Goal: Transaction & Acquisition: Purchase product/service

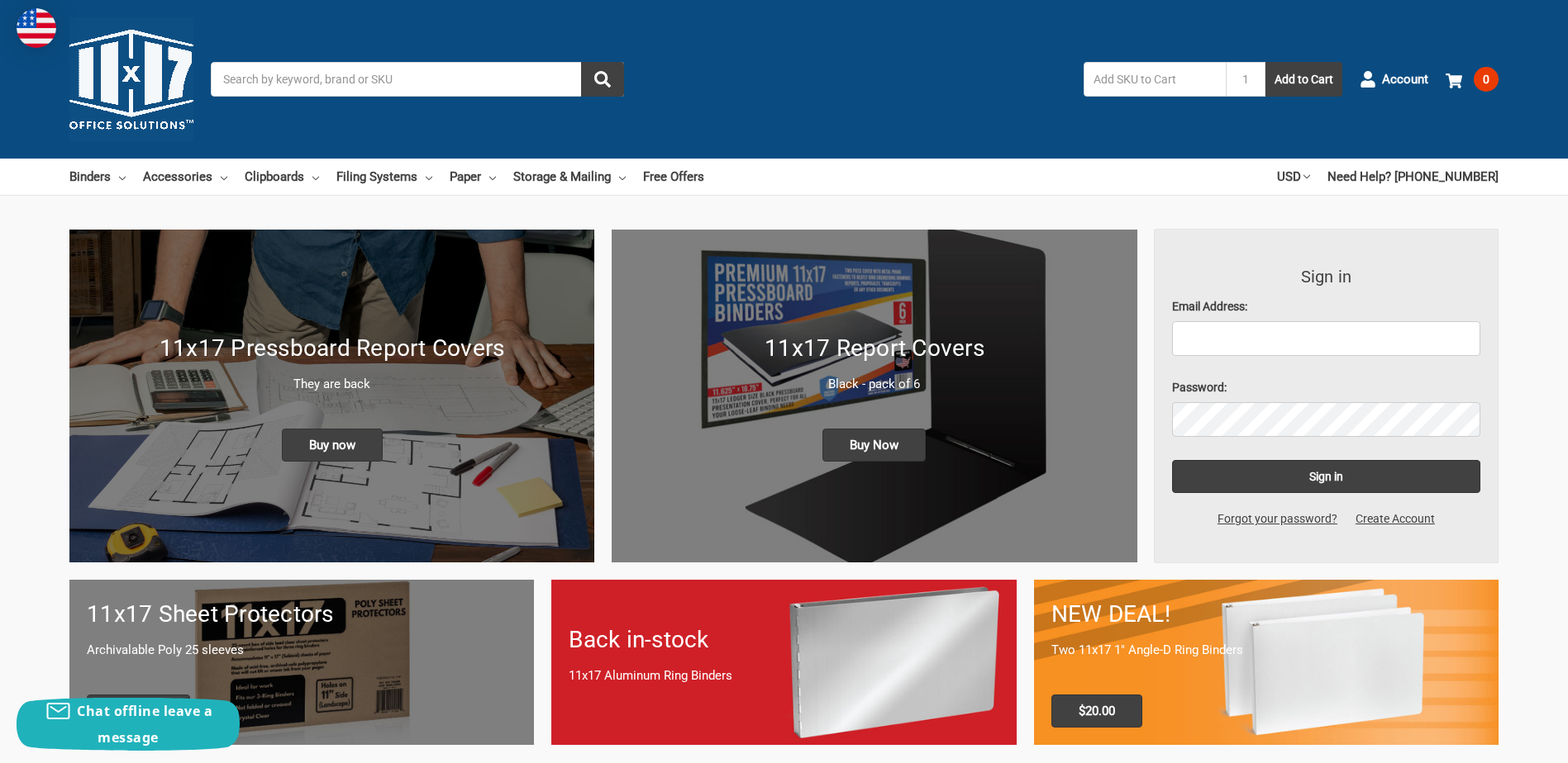
click at [379, 77] on input "Search" at bounding box center [417, 80] width 413 height 35
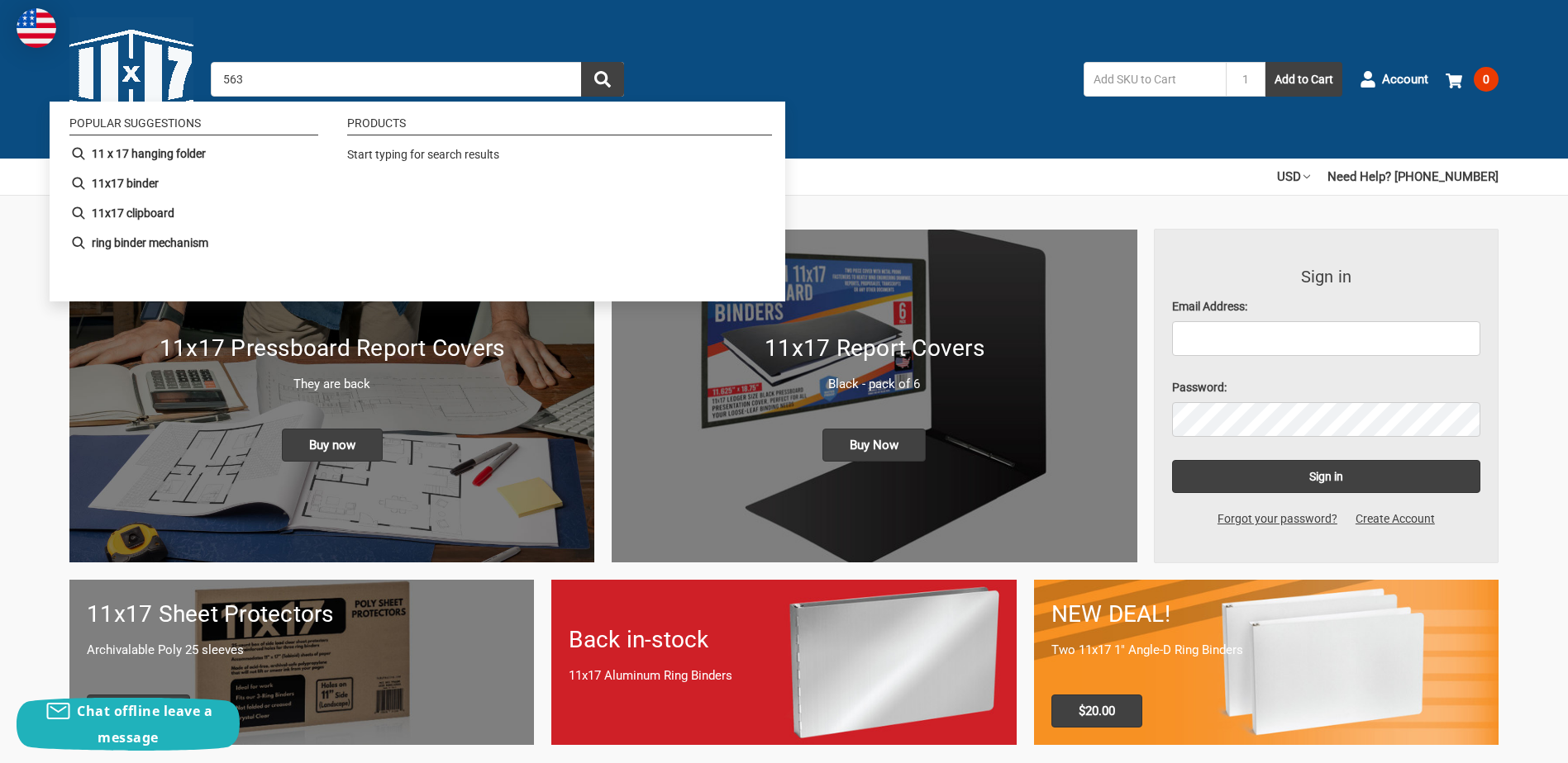
type input "5630"
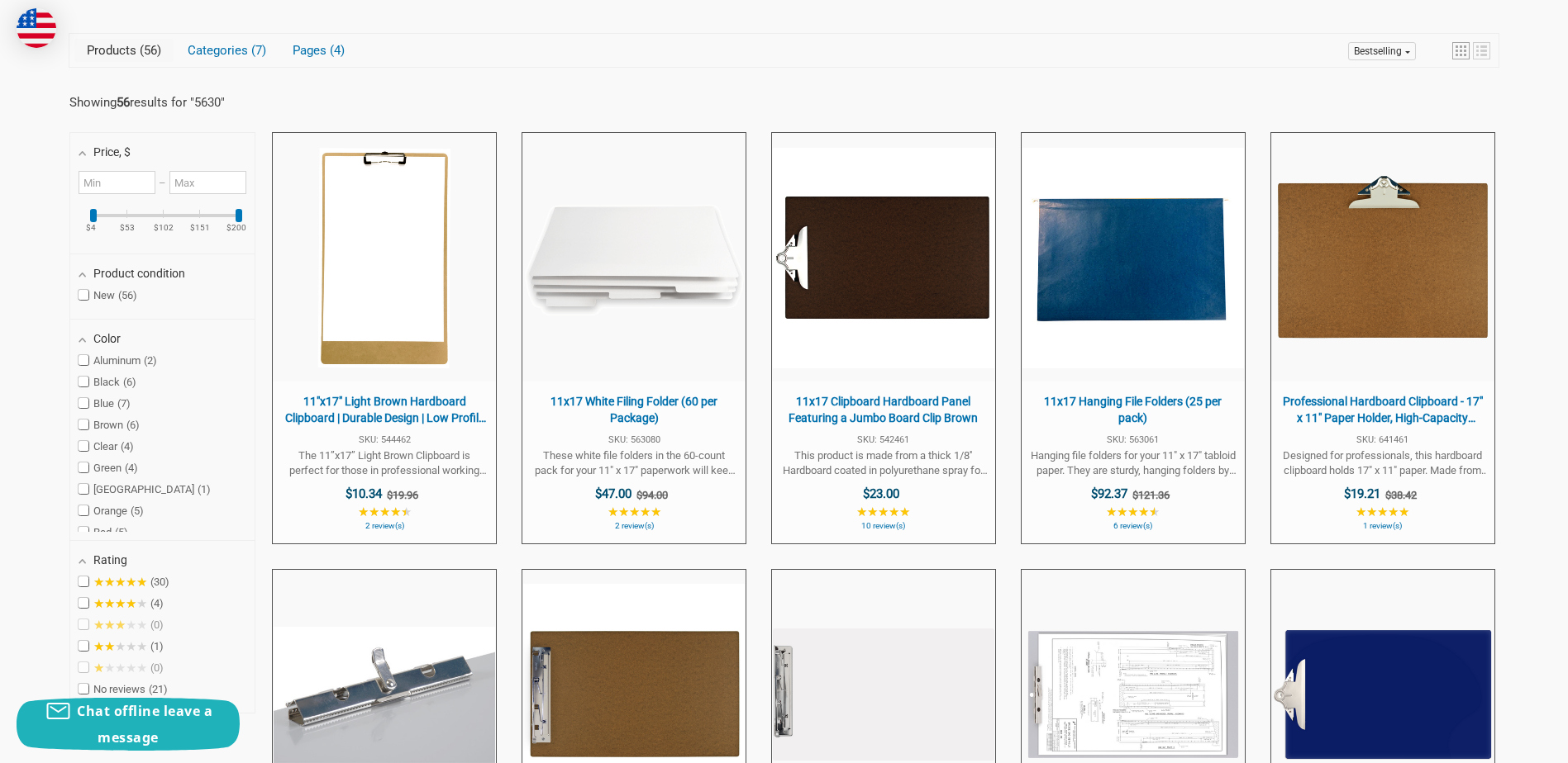
scroll to position [331, 0]
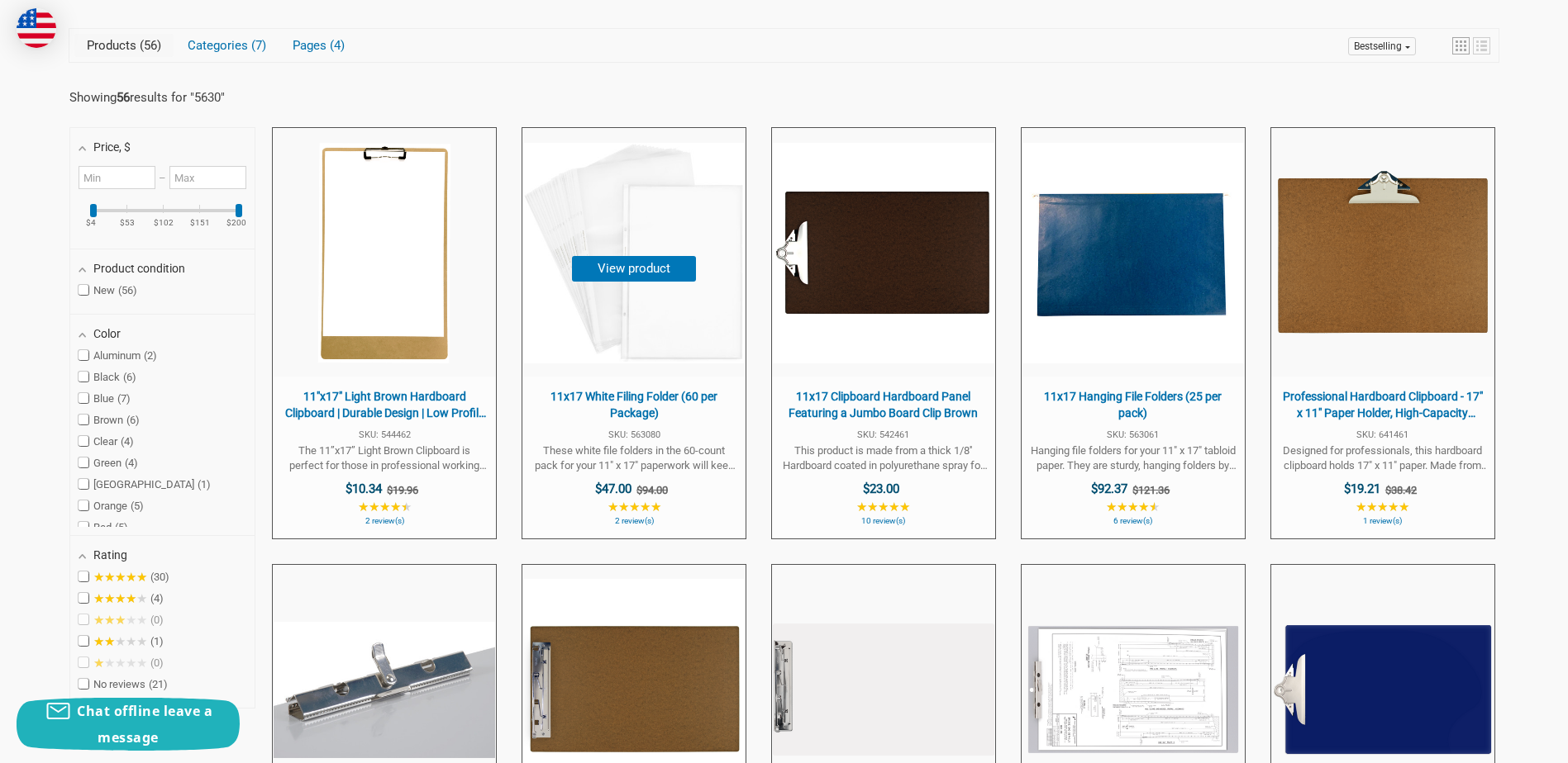
click at [650, 423] on span "11x17 White Filing Folder (60 per Package) SKU: 563080 These white file folders…" at bounding box center [634, 457] width 224 height 162
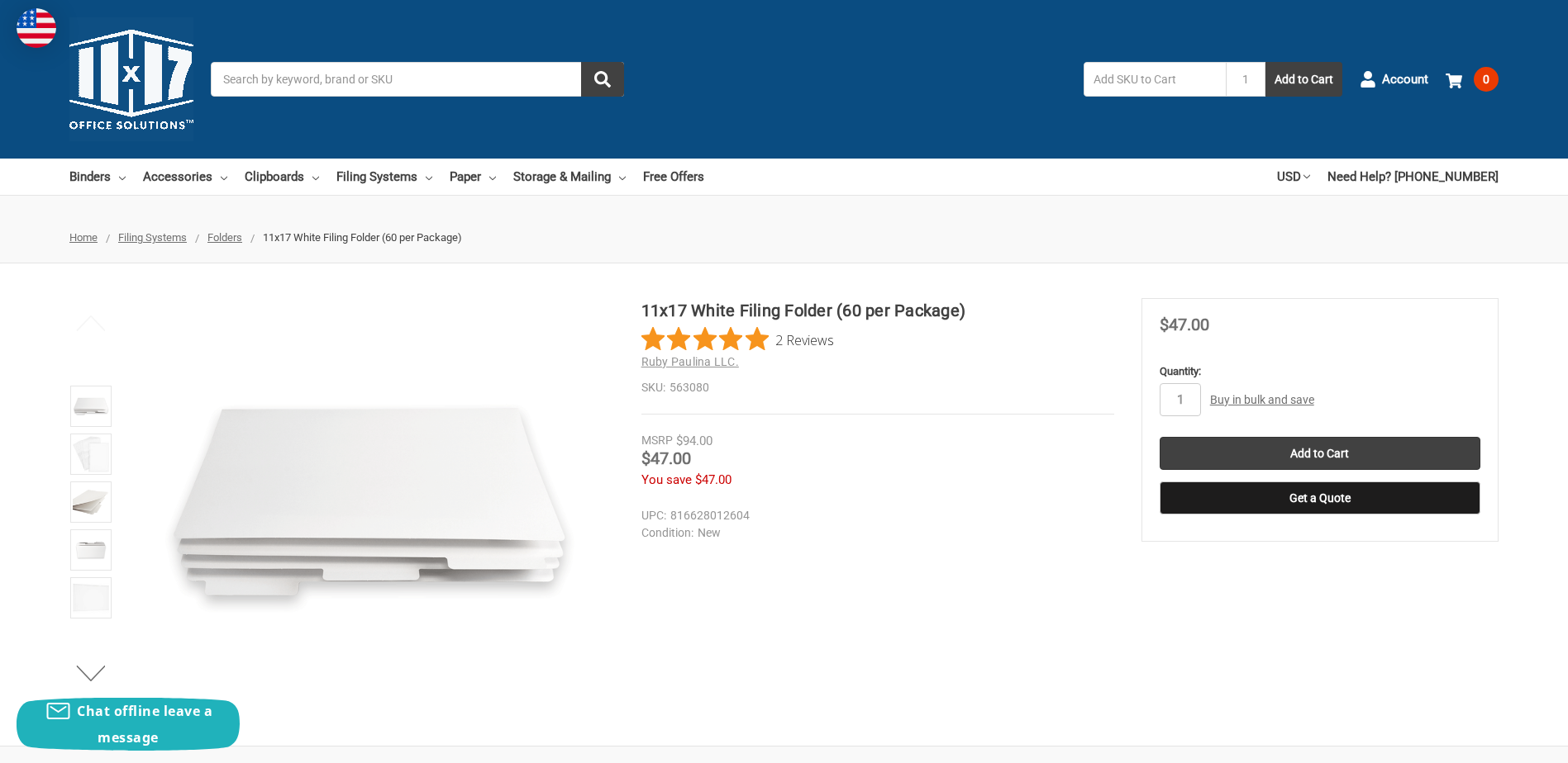
click at [1285, 401] on link "Buy in bulk and save" at bounding box center [1262, 399] width 104 height 13
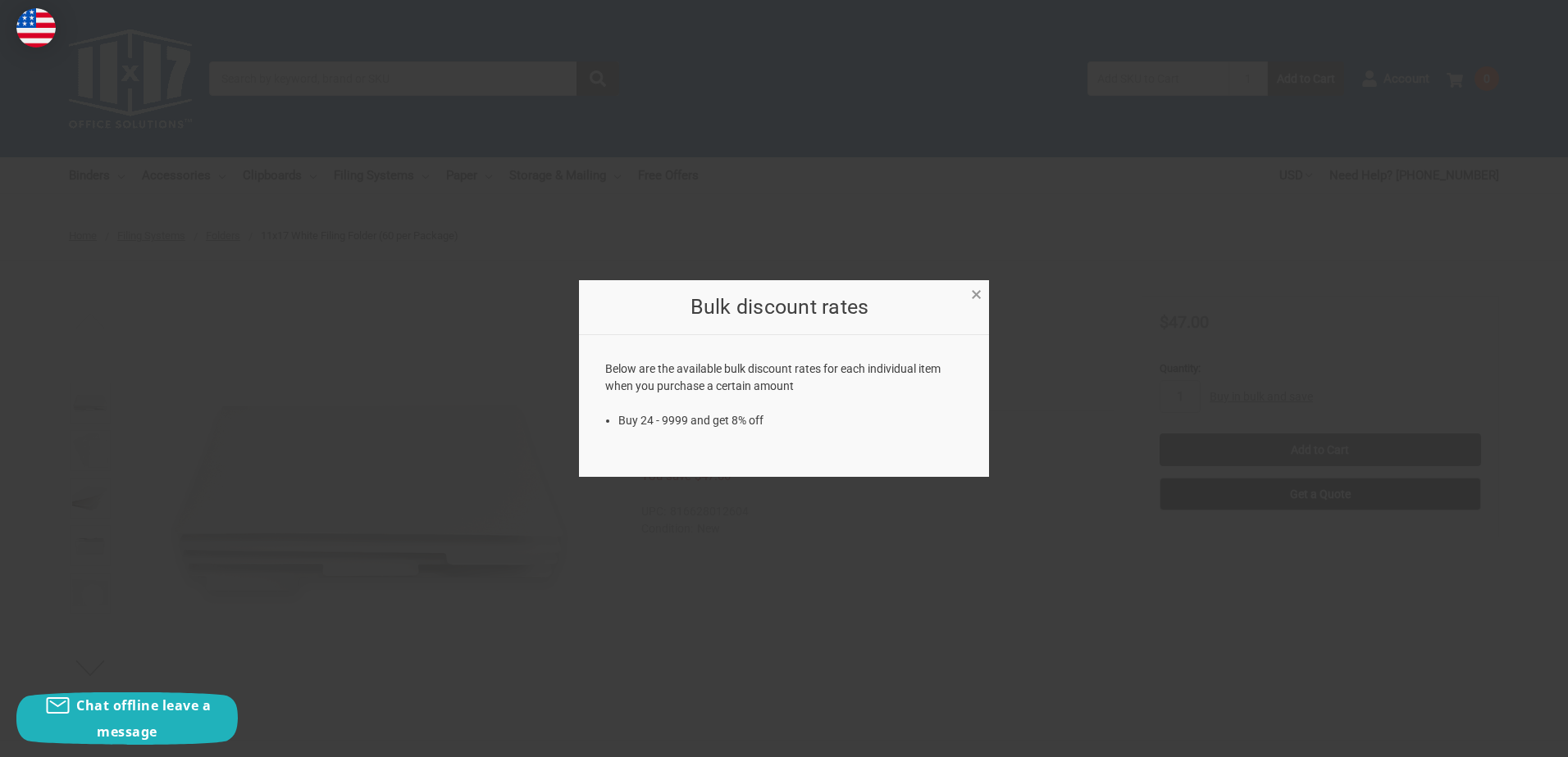
click at [971, 296] on span "×" at bounding box center [977, 295] width 10 height 24
